Goal: Information Seeking & Learning: Find specific fact

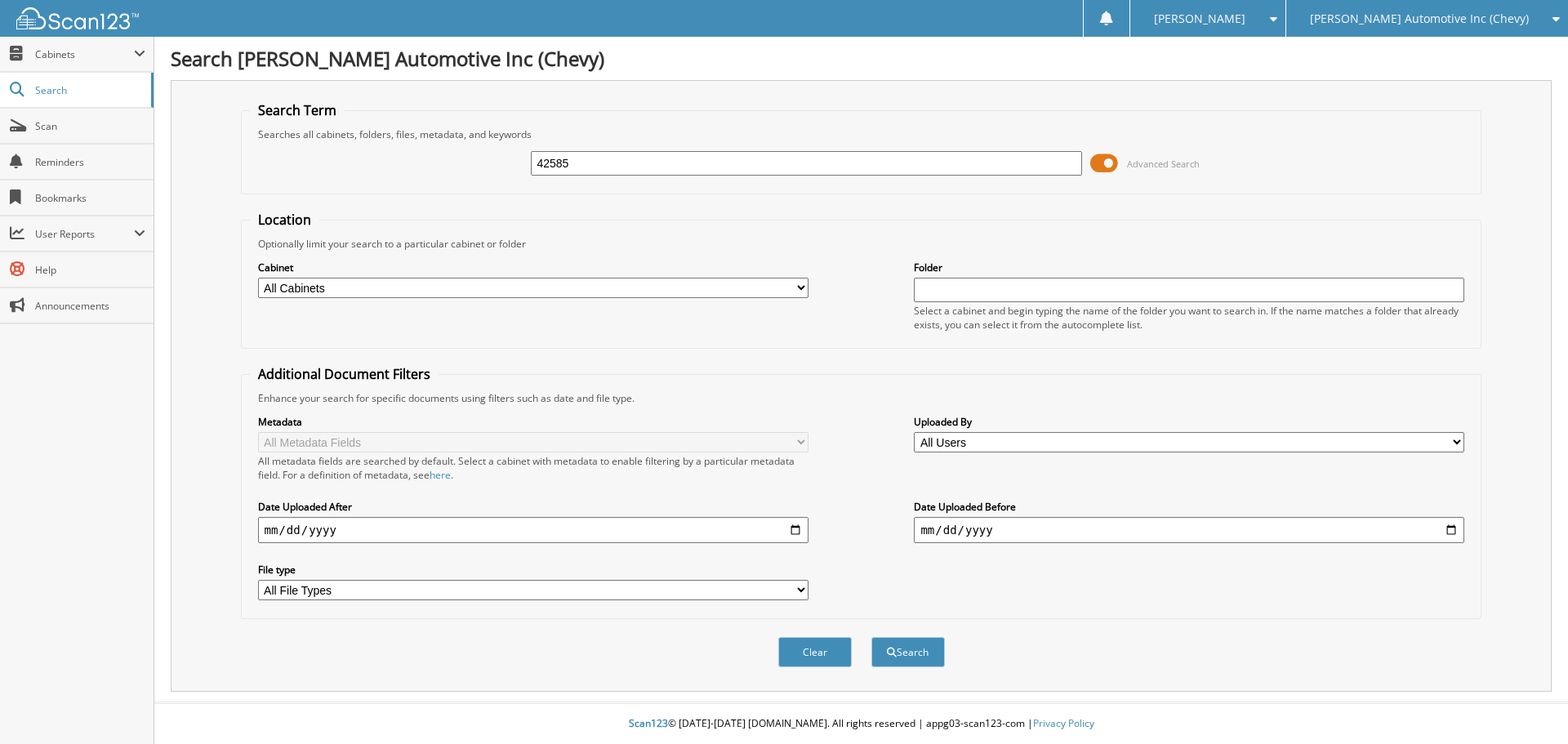
type input "42585"
click at [871, 637] on button "Search" at bounding box center [908, 652] width 74 height 30
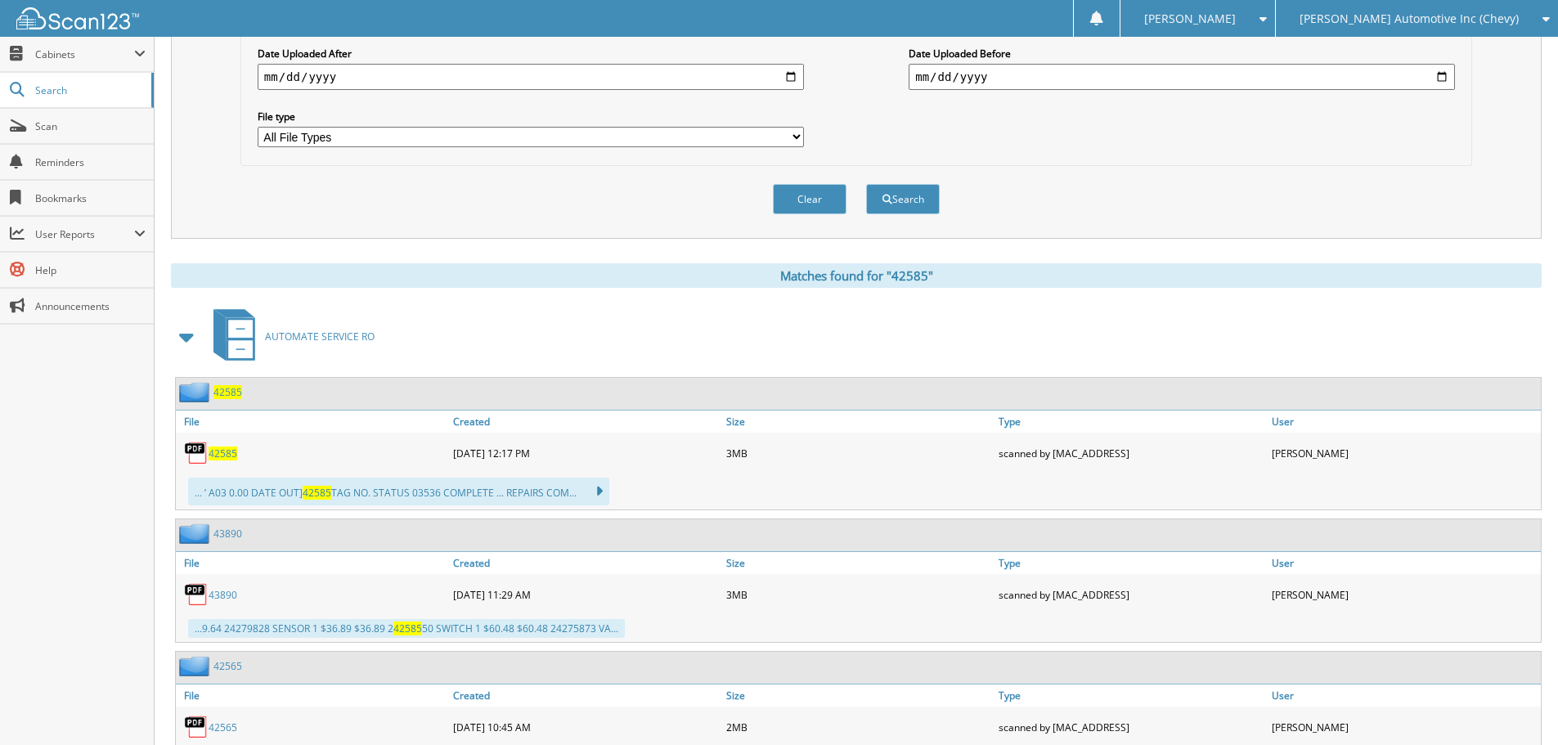
scroll to position [491, 0]
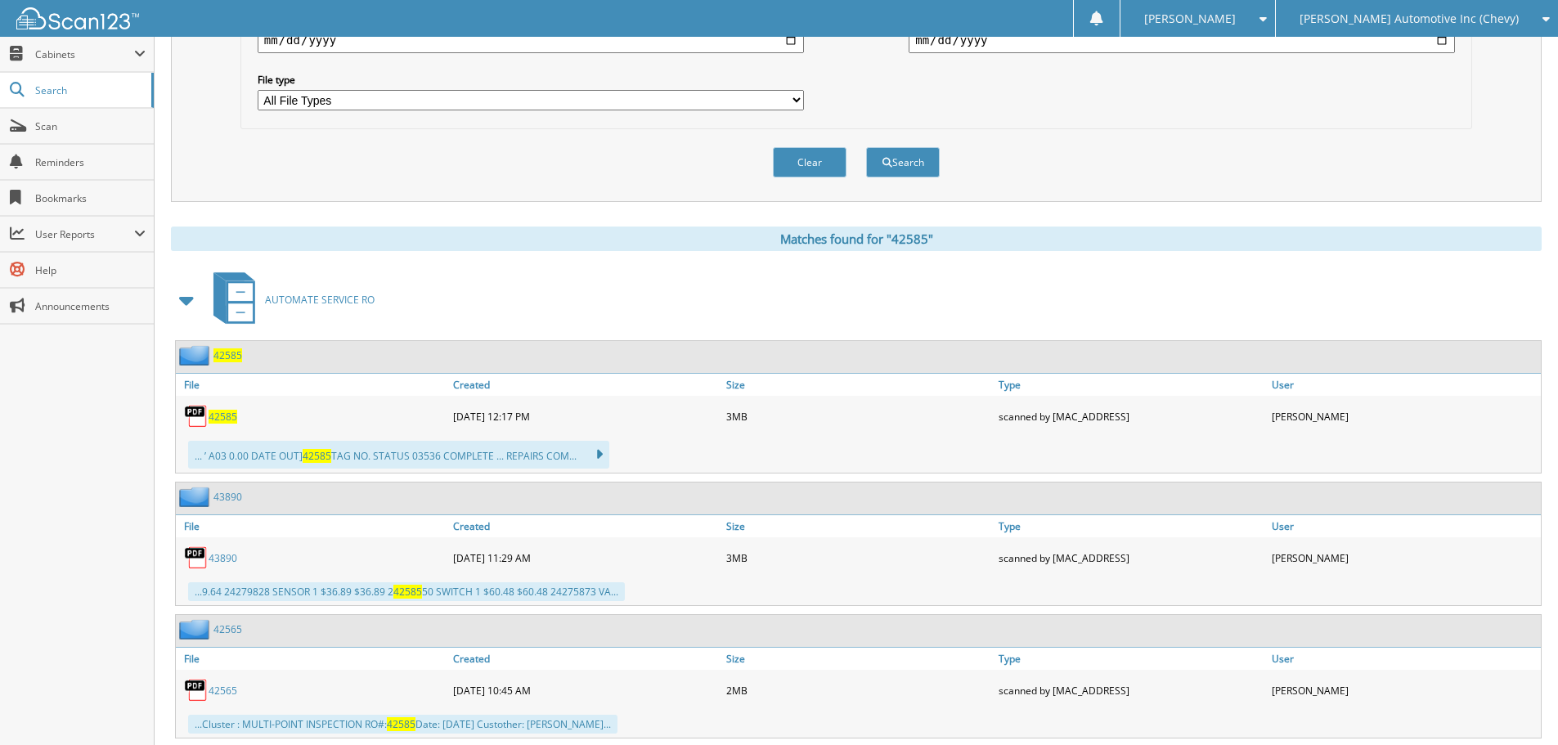
click at [221, 415] on span "42585" at bounding box center [222, 417] width 29 height 14
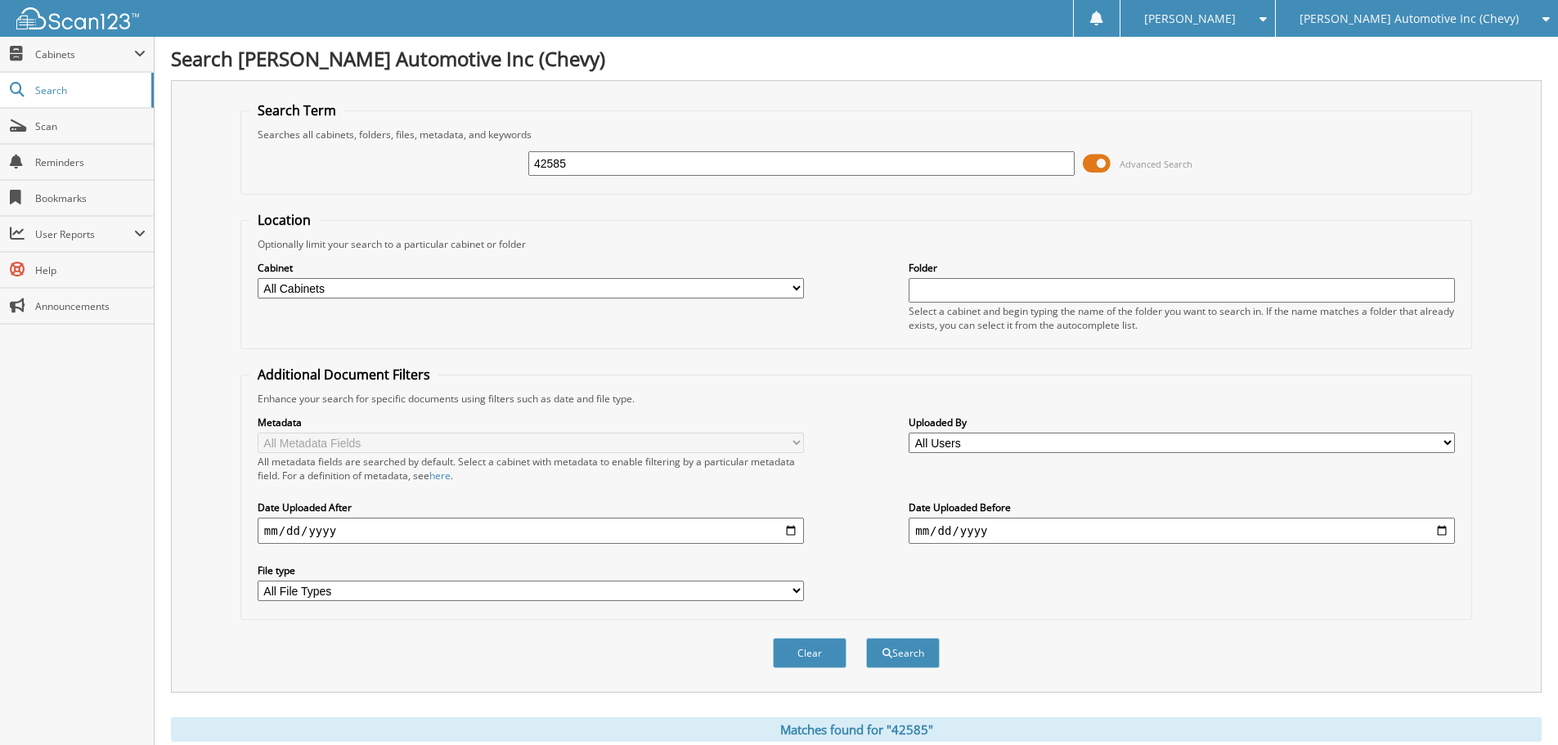
drag, startPoint x: 633, startPoint y: 164, endPoint x: 231, endPoint y: 179, distance: 402.5
click at [232, 178] on div "Search Term Searches all cabinets, folders, files, metadata, and keywords 42585…" at bounding box center [856, 386] width 1370 height 612
type input "42106"
click at [866, 638] on button "Search" at bounding box center [903, 653] width 74 height 30
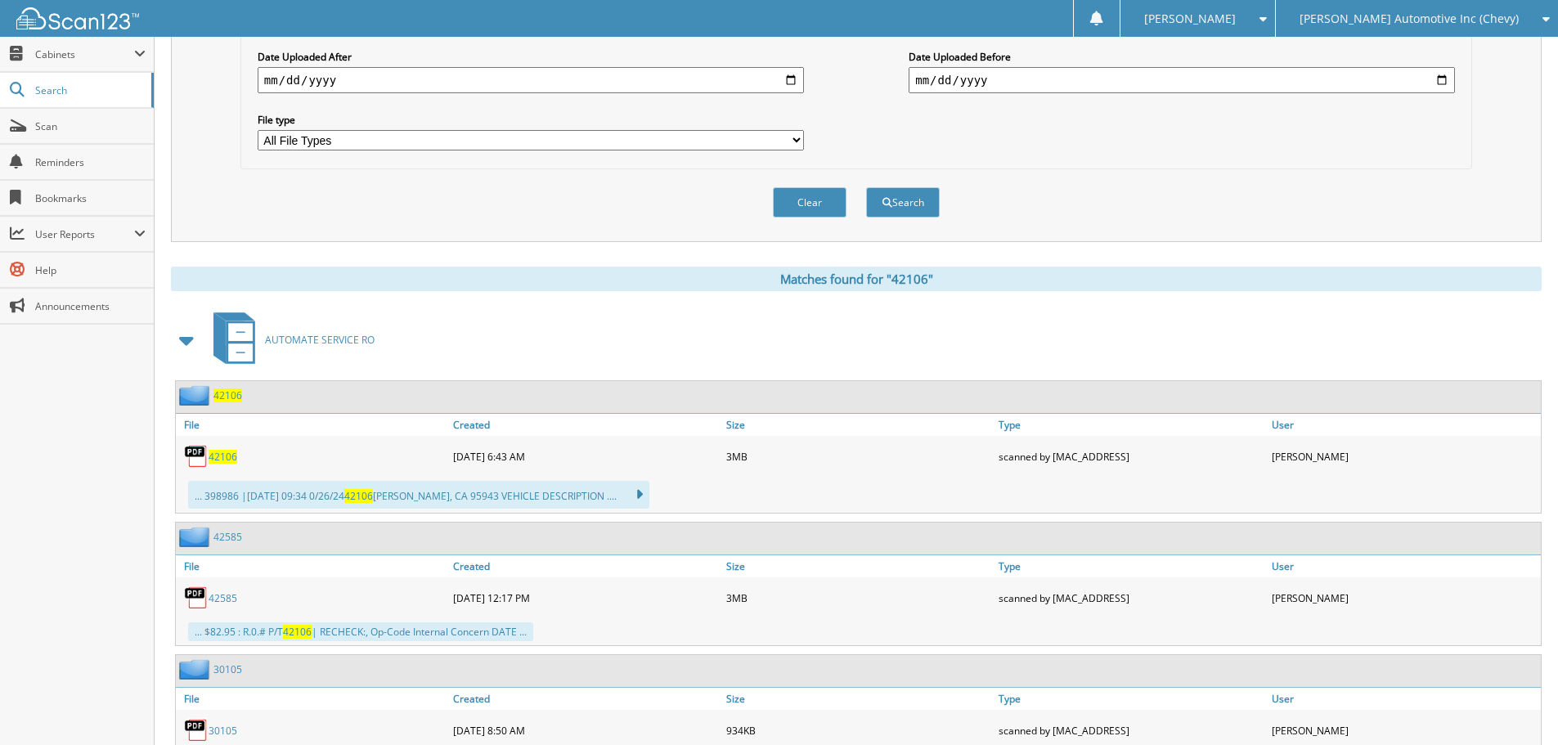
scroll to position [491, 0]
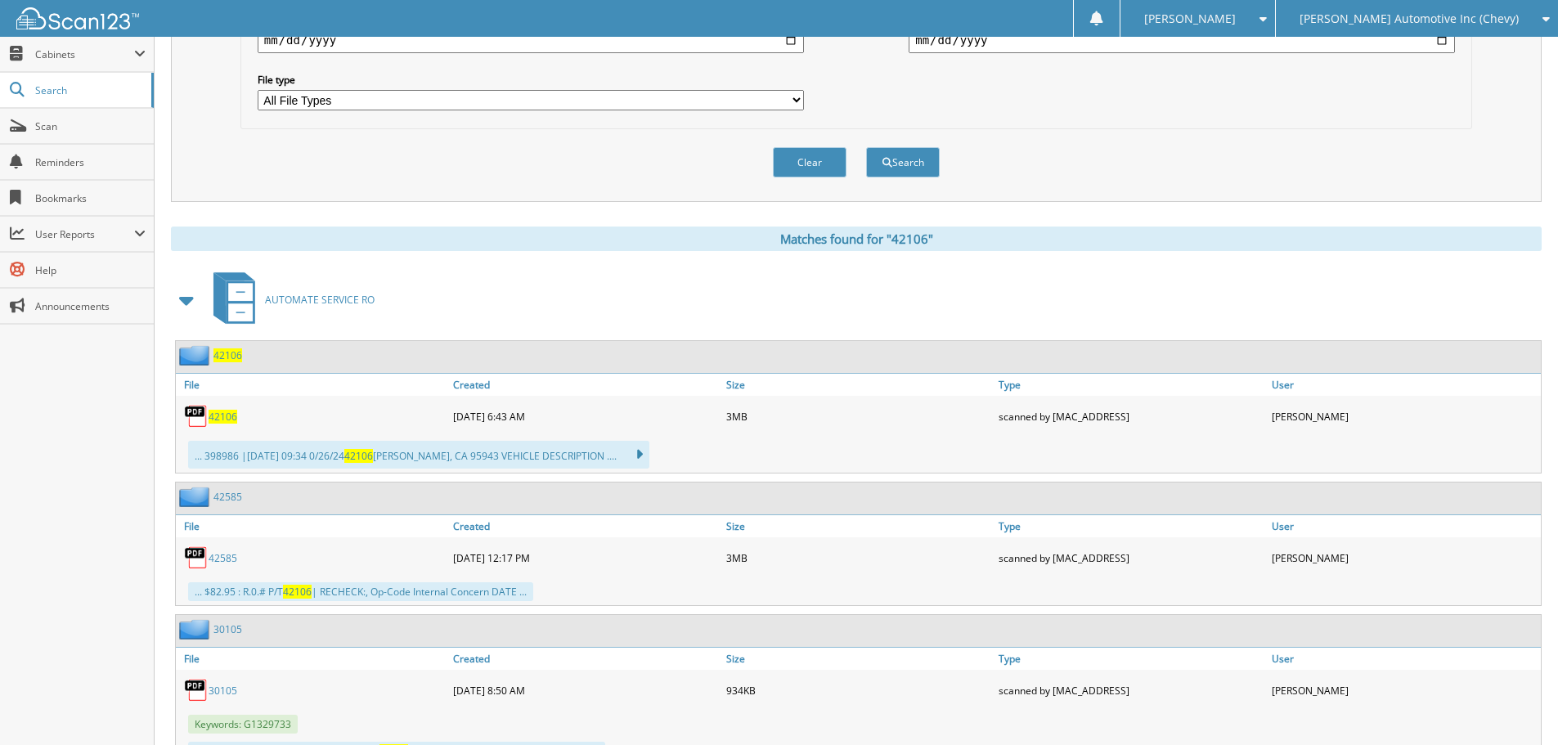
click at [229, 420] on span "42106" at bounding box center [222, 417] width 29 height 14
